Goal: Information Seeking & Learning: Learn about a topic

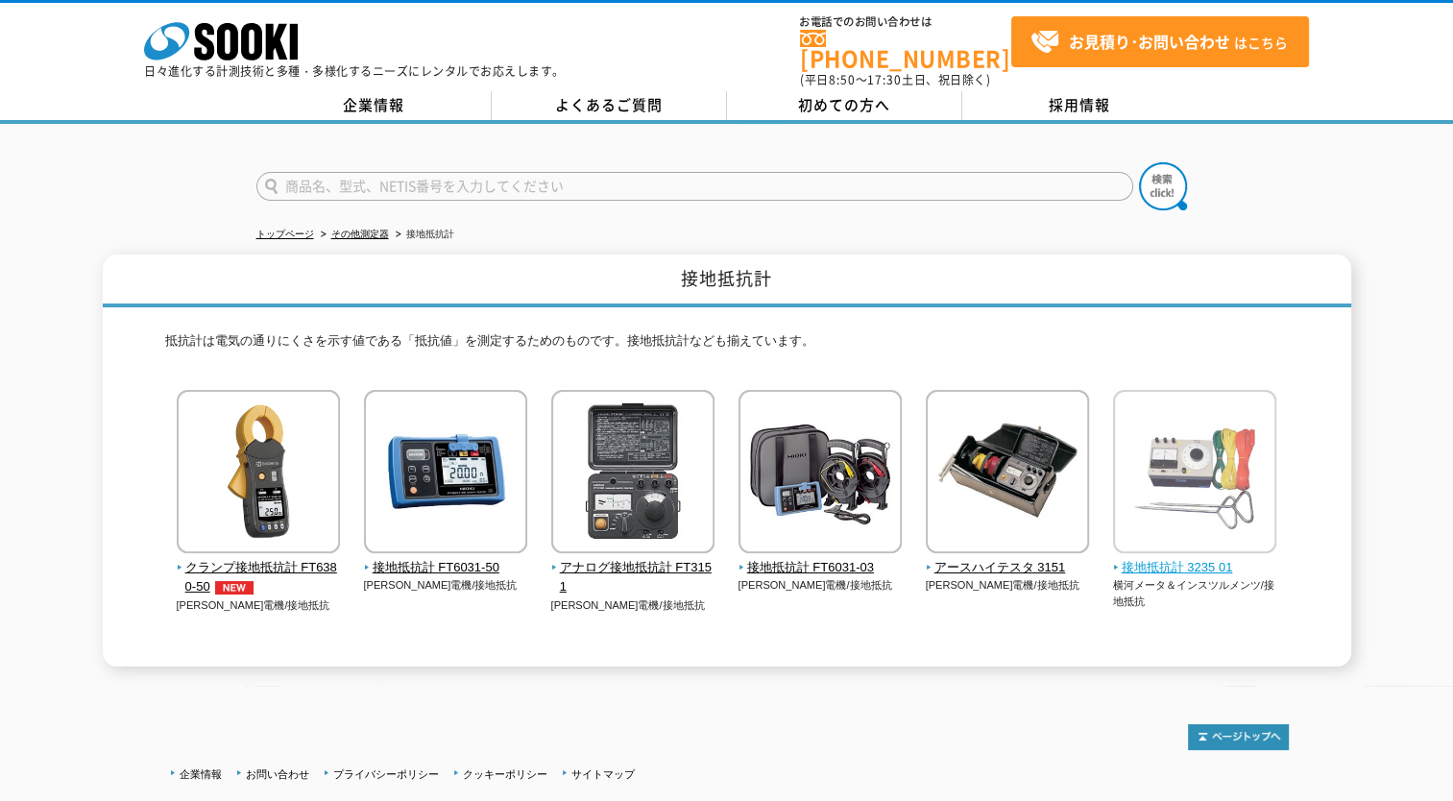
click at [1204, 535] on img at bounding box center [1194, 474] width 163 height 168
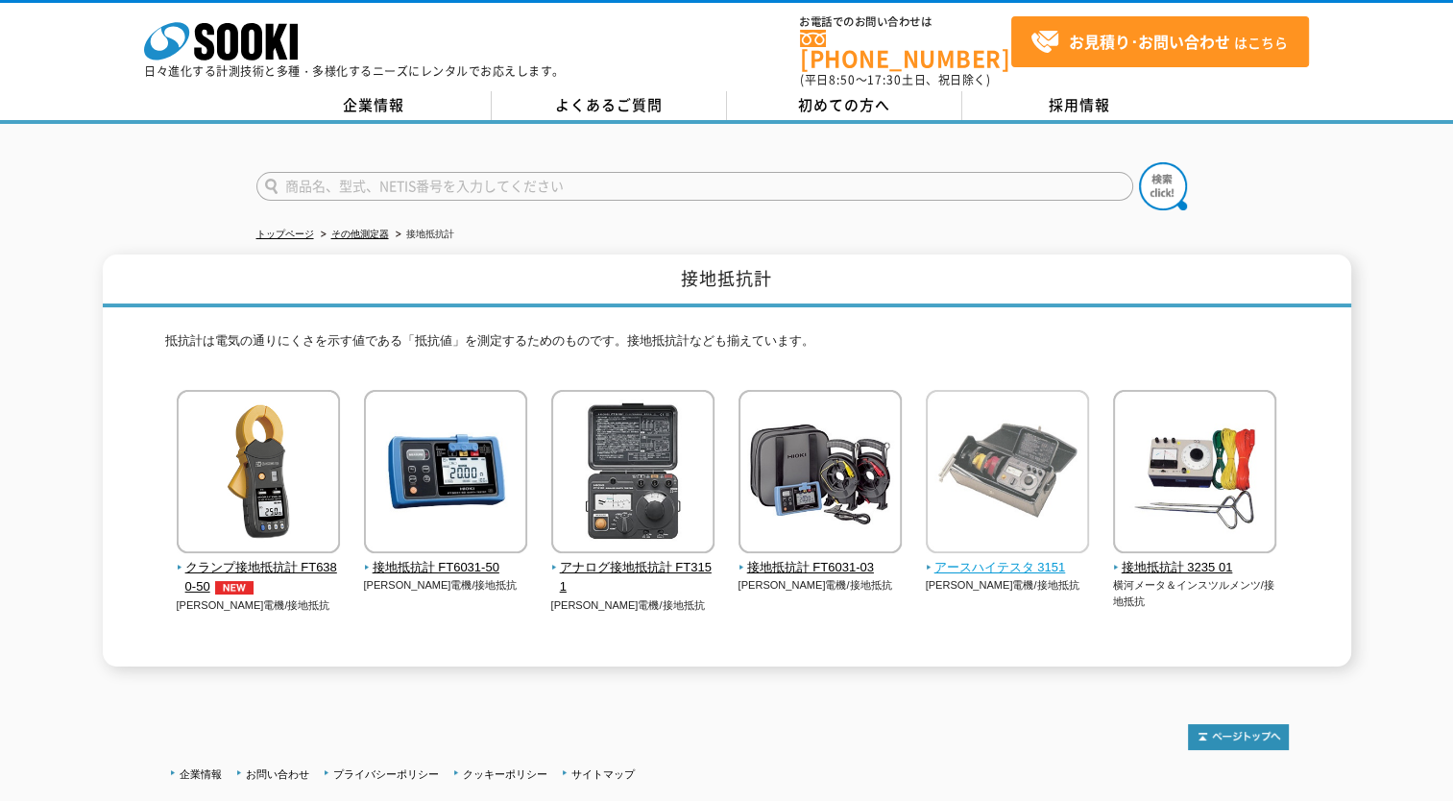
click at [1004, 558] on span "アースハイテスタ 3151" at bounding box center [1007, 568] width 164 height 20
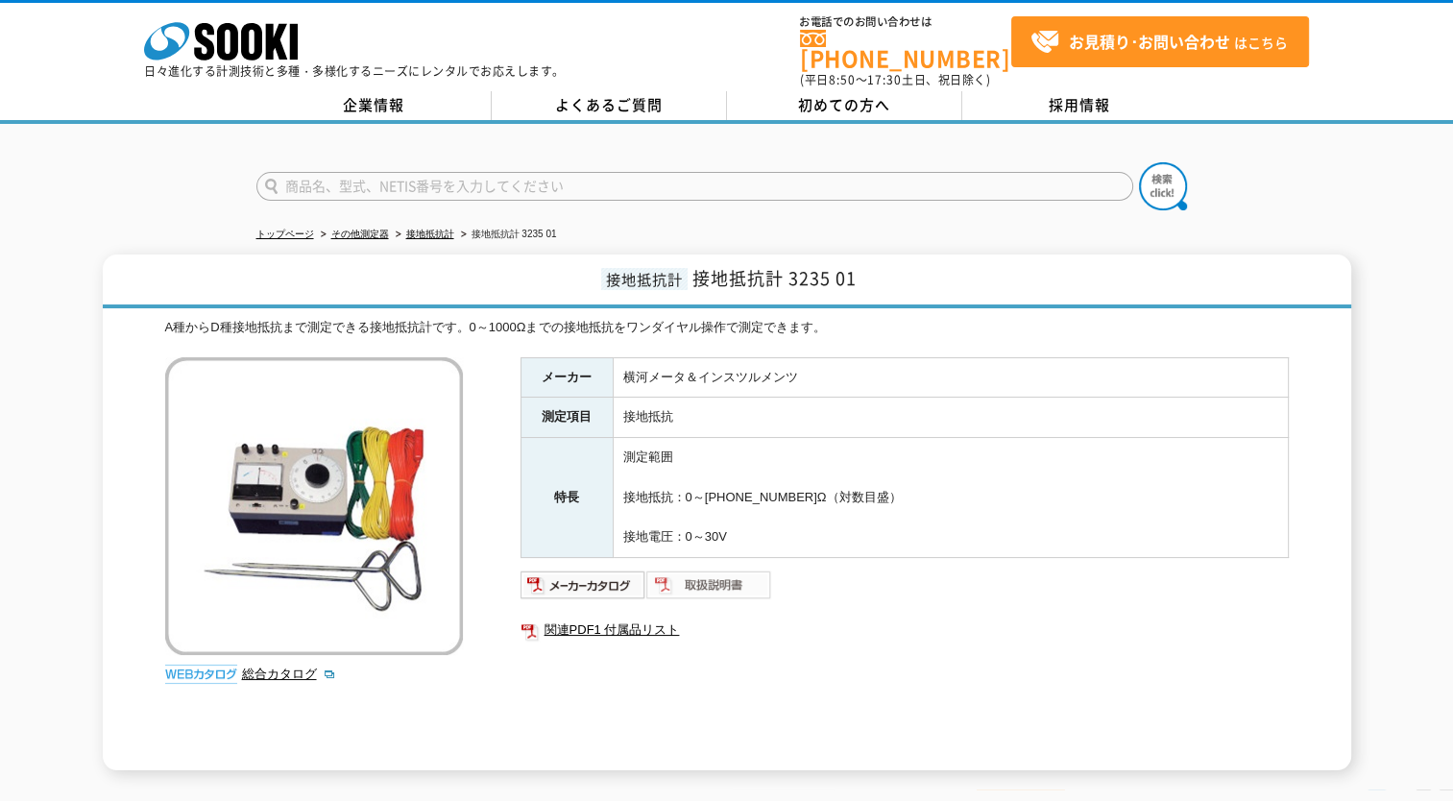
click at [726, 569] on img at bounding box center [709, 584] width 126 height 31
click at [674, 569] on img at bounding box center [709, 584] width 126 height 31
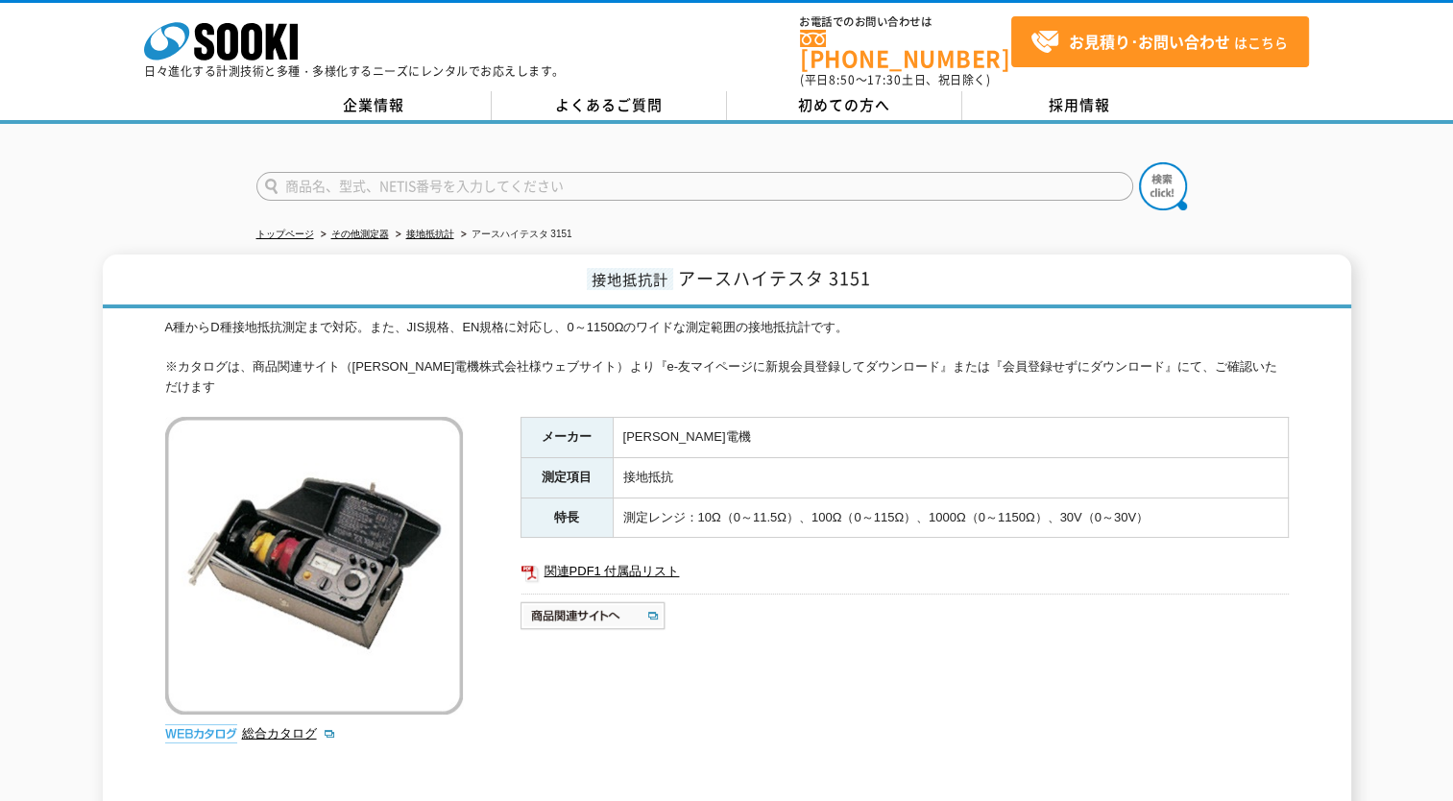
click at [381, 547] on img at bounding box center [314, 566] width 298 height 298
click at [263, 726] on link "総合カタログ" at bounding box center [289, 733] width 94 height 14
click at [580, 600] on img at bounding box center [593, 615] width 147 height 31
